Goal: Check status

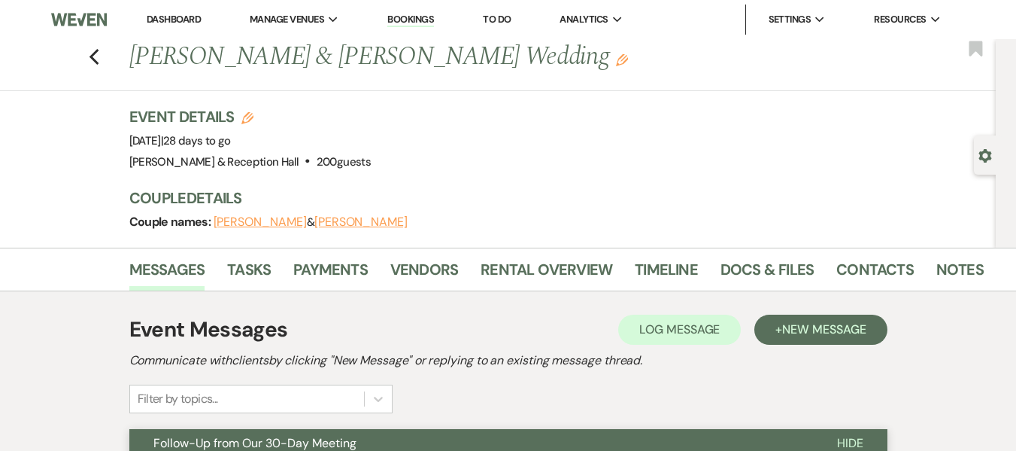
drag, startPoint x: 404, startPoint y: 15, endPoint x: 405, endPoint y: 23, distance: 8.4
click at [404, 15] on link "Bookings" at bounding box center [410, 20] width 47 height 14
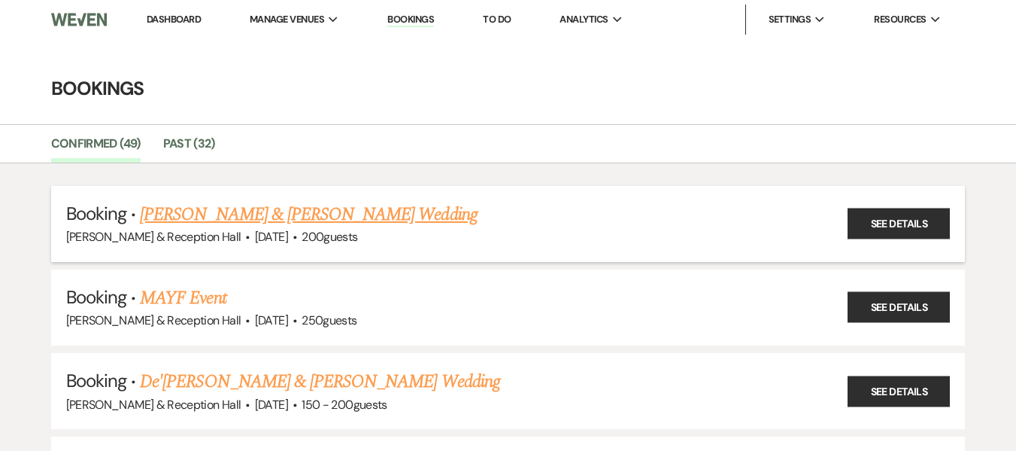
click at [286, 209] on link "[PERSON_NAME] & [PERSON_NAME] Wedding" at bounding box center [308, 214] width 337 height 27
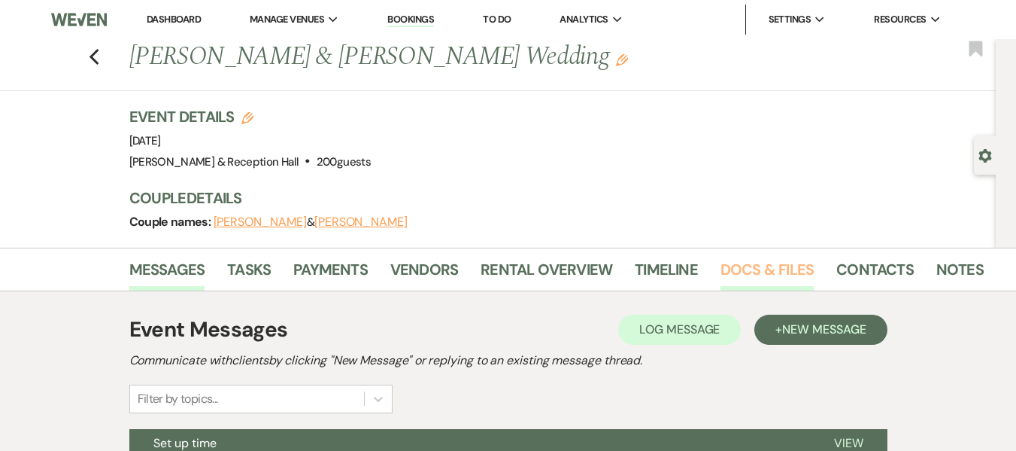
click at [778, 266] on link "Docs & Files" at bounding box center [767, 273] width 93 height 33
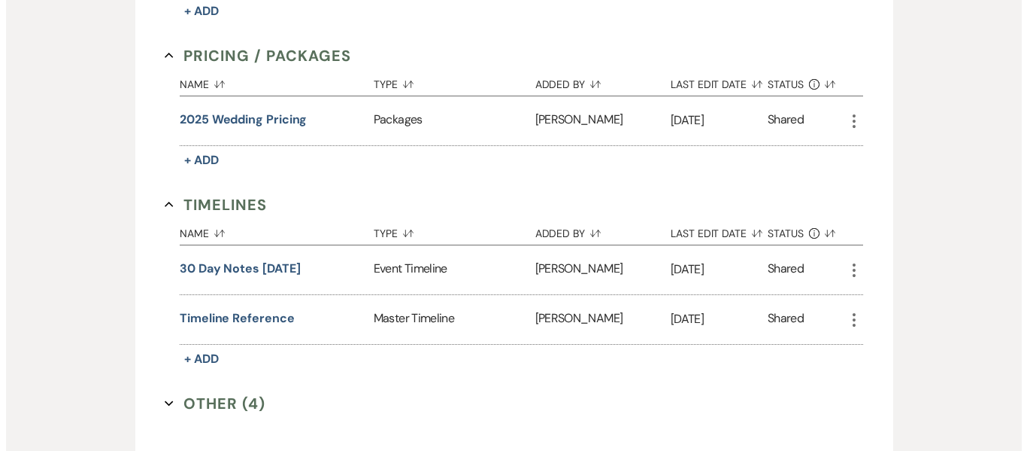
scroll to position [1354, 0]
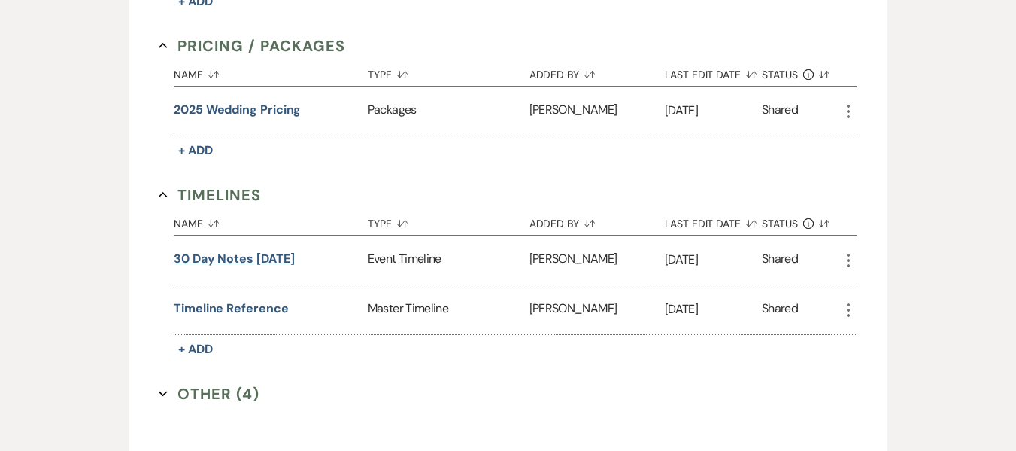
click at [259, 254] on button "30 day notes [DATE]" at bounding box center [234, 259] width 120 height 18
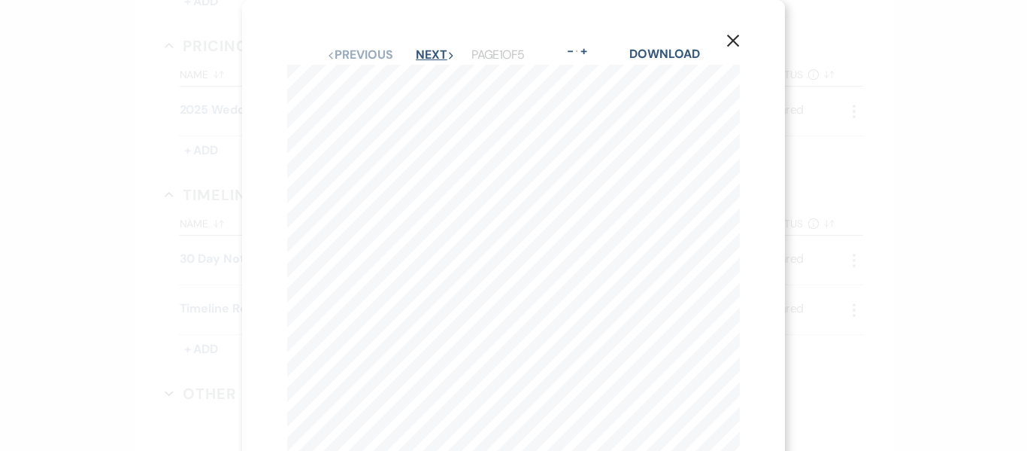
click at [424, 56] on button "Next Next" at bounding box center [435, 55] width 39 height 12
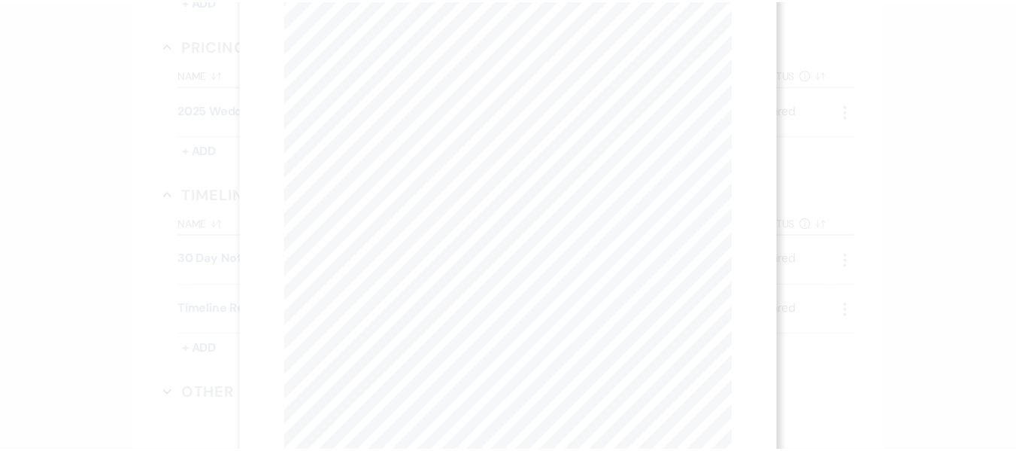
scroll to position [0, 0]
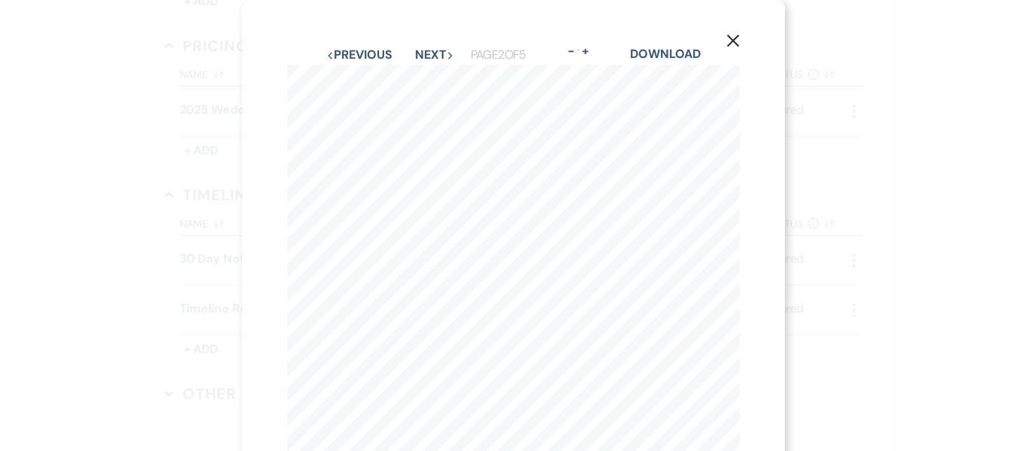
click at [419, 51] on button "Next Next" at bounding box center [434, 55] width 39 height 12
click at [724, 38] on button "X" at bounding box center [733, 40] width 23 height 26
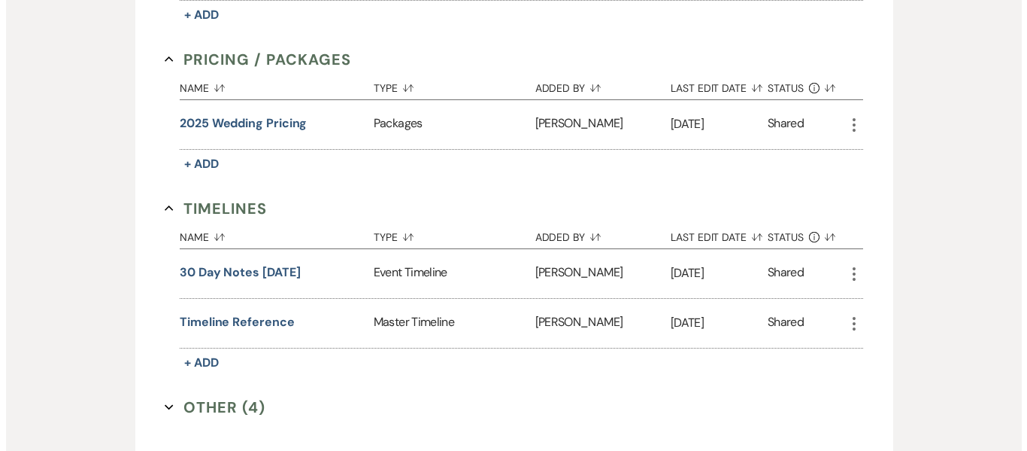
scroll to position [1354, 0]
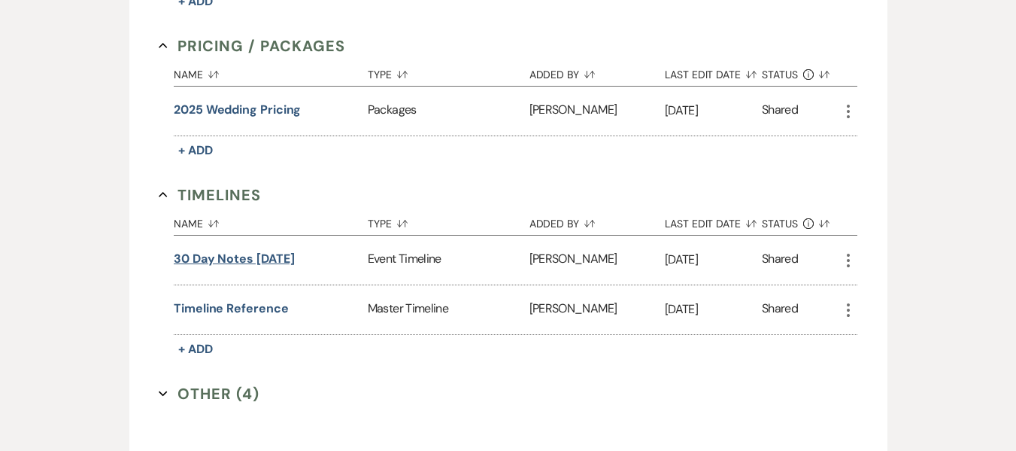
click at [230, 259] on button "30 day notes [DATE]" at bounding box center [234, 259] width 120 height 18
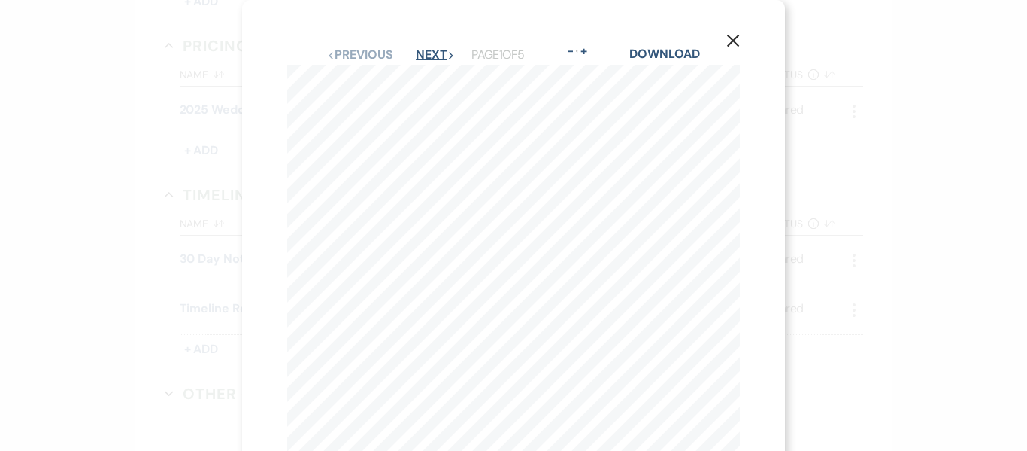
click at [428, 52] on button "Next Next" at bounding box center [435, 55] width 39 height 12
click at [428, 52] on button "Next Next" at bounding box center [434, 55] width 39 height 12
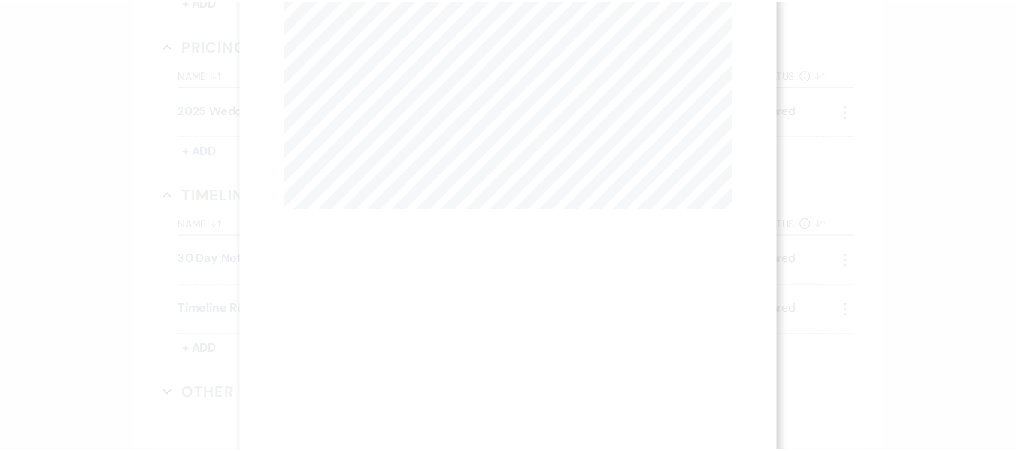
scroll to position [451, 0]
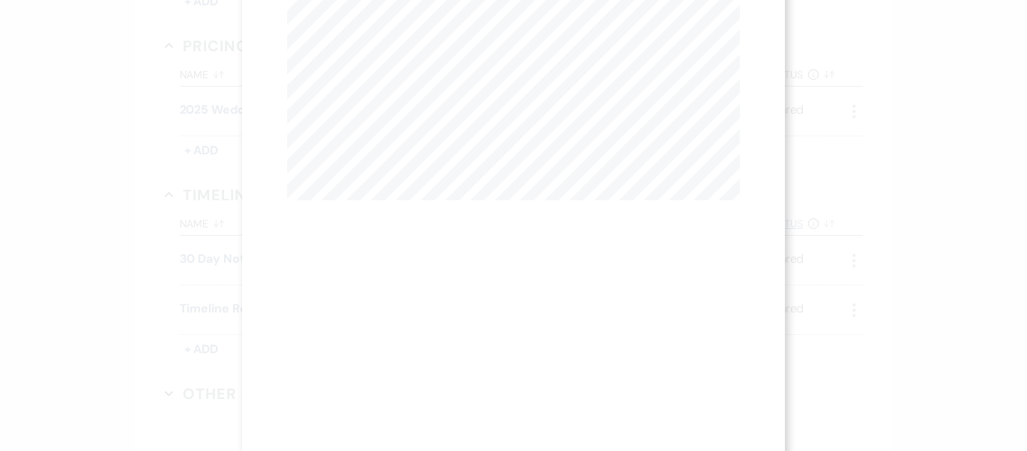
click at [816, 211] on div "X Previous Previous Next Next Page 3 of 5 - Zoom + Download KEG / OUTDOOR COCKT…" at bounding box center [513, 225] width 1027 height 451
